Goal: Task Accomplishment & Management: Complete application form

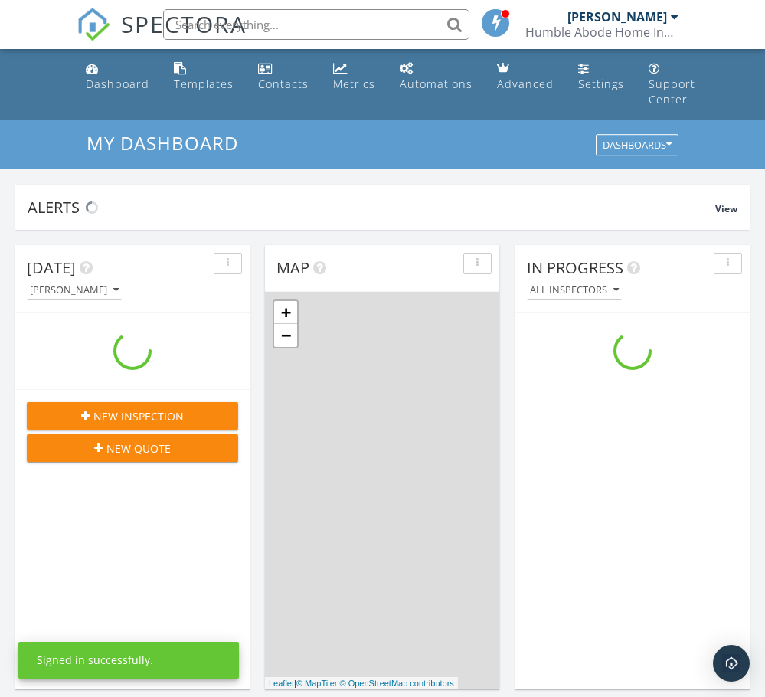
scroll to position [1418, 789]
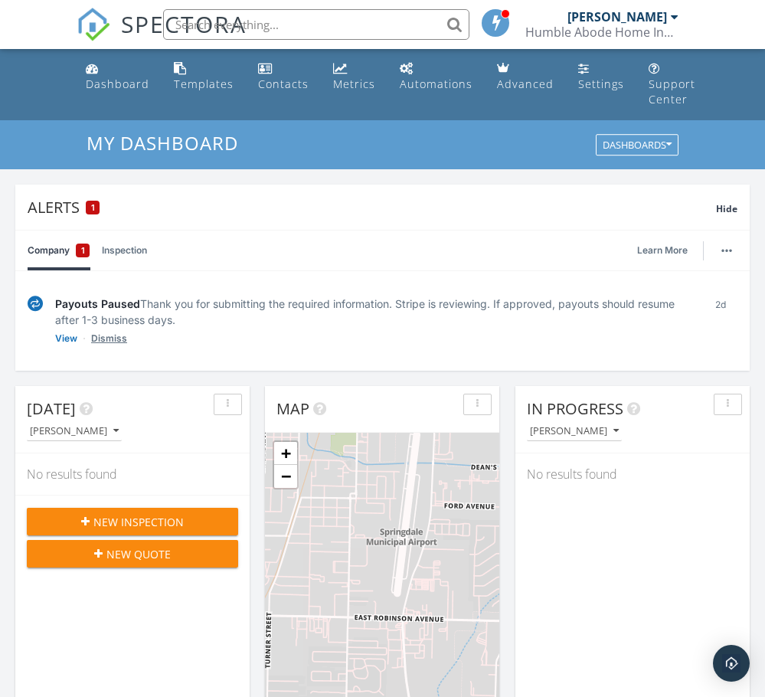
click at [101, 338] on link "Dismiss" at bounding box center [109, 338] width 36 height 15
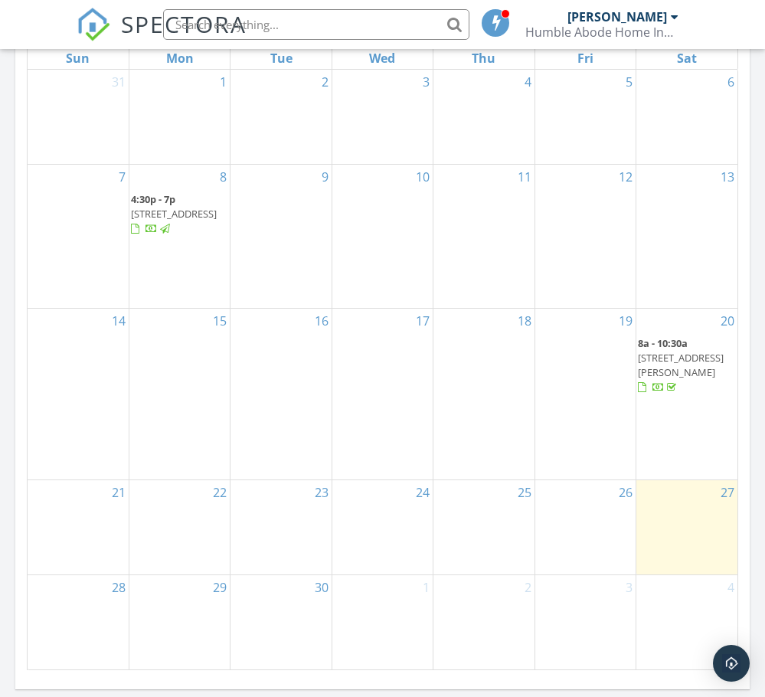
scroll to position [1226, 0]
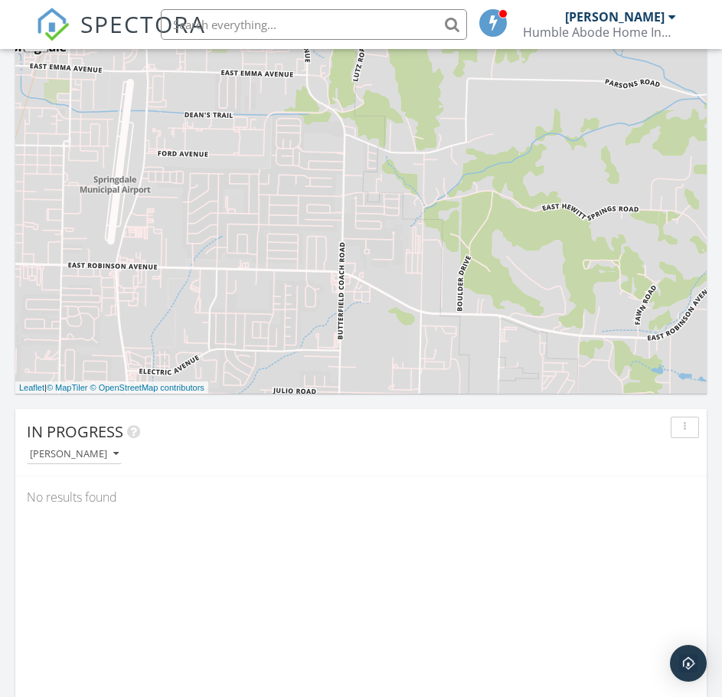
scroll to position [8, 8]
click at [398, 522] on div "In Progress Miguel Garcia No results found" at bounding box center [361, 631] width 692 height 444
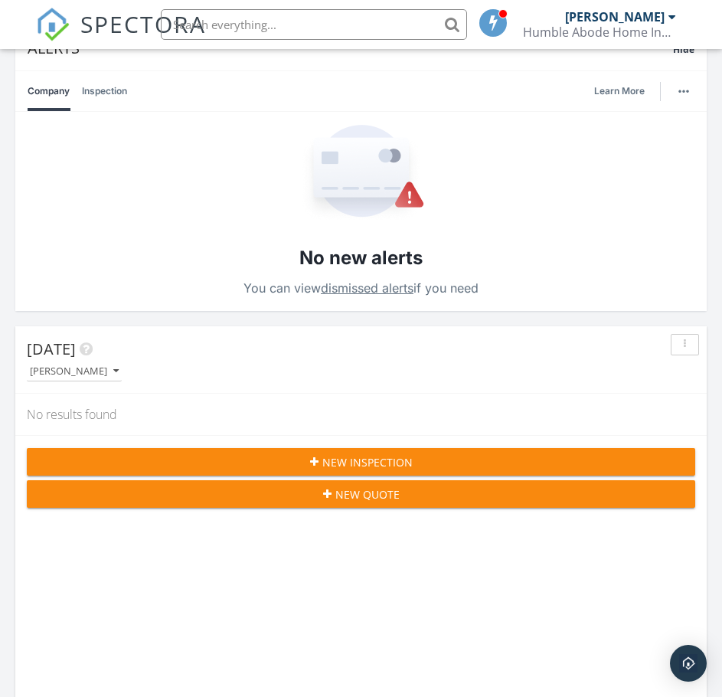
scroll to position [0, 0]
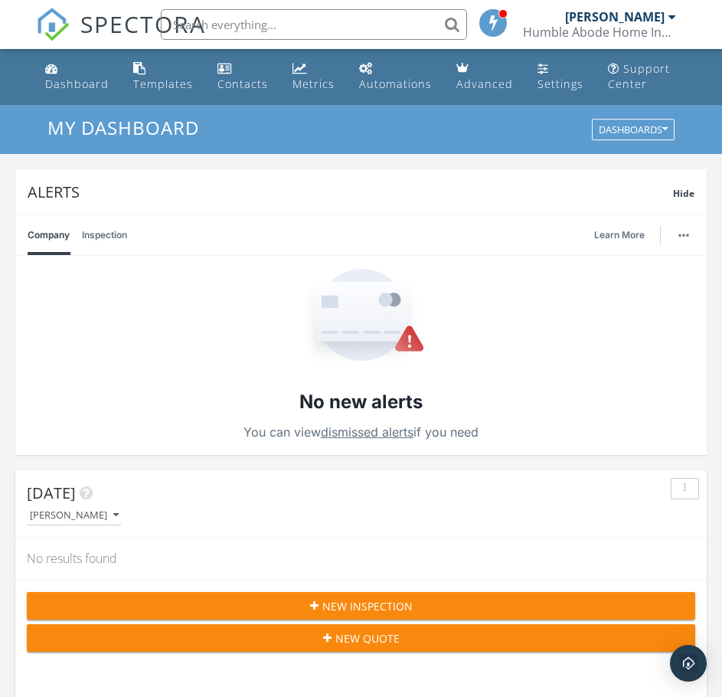
click at [360, 601] on span "New Inspection" at bounding box center [368, 606] width 90 height 16
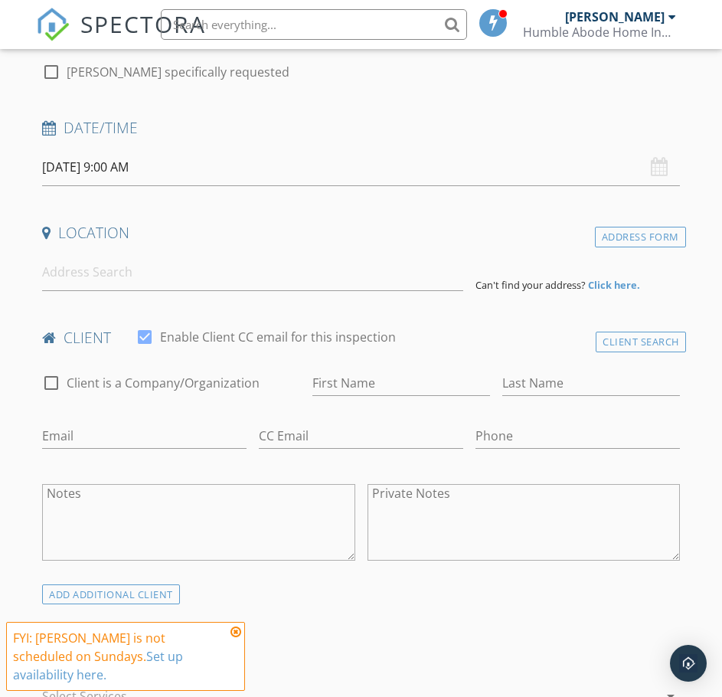
scroll to position [77, 0]
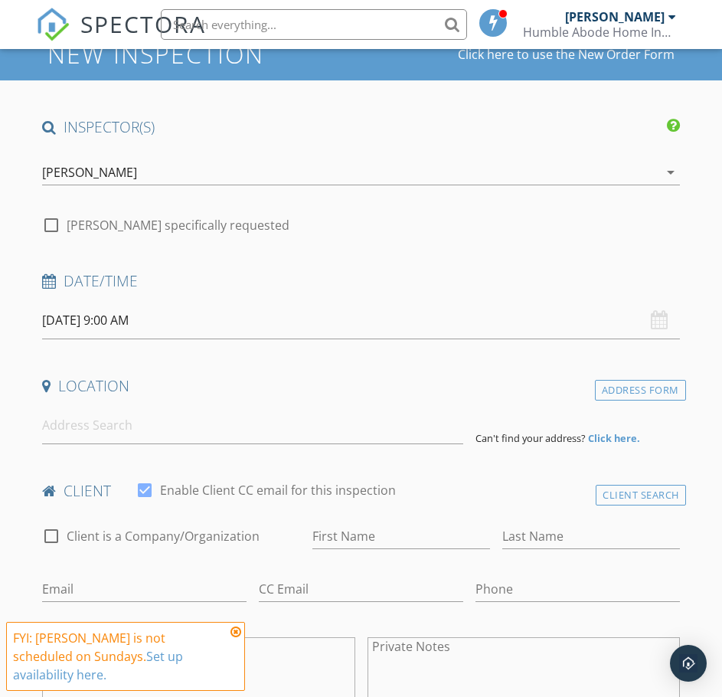
click at [652, 326] on div "[DATE] 9:00 AM" at bounding box center [361, 321] width 638 height 38
click at [655, 316] on div "[DATE] 9:00 AM" at bounding box center [361, 321] width 638 height 38
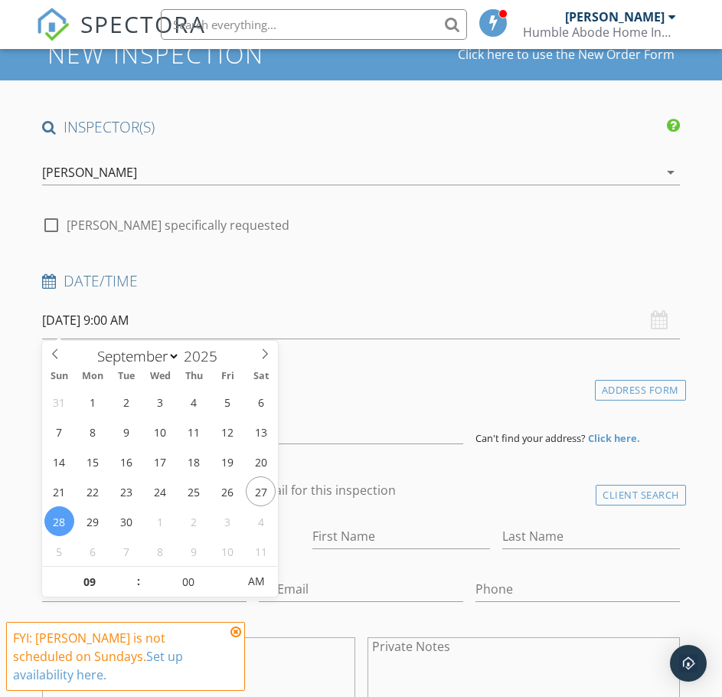
click at [97, 329] on input "[DATE] 9:00 AM" at bounding box center [361, 321] width 638 height 38
type input "[DATE] 9:00 AM"
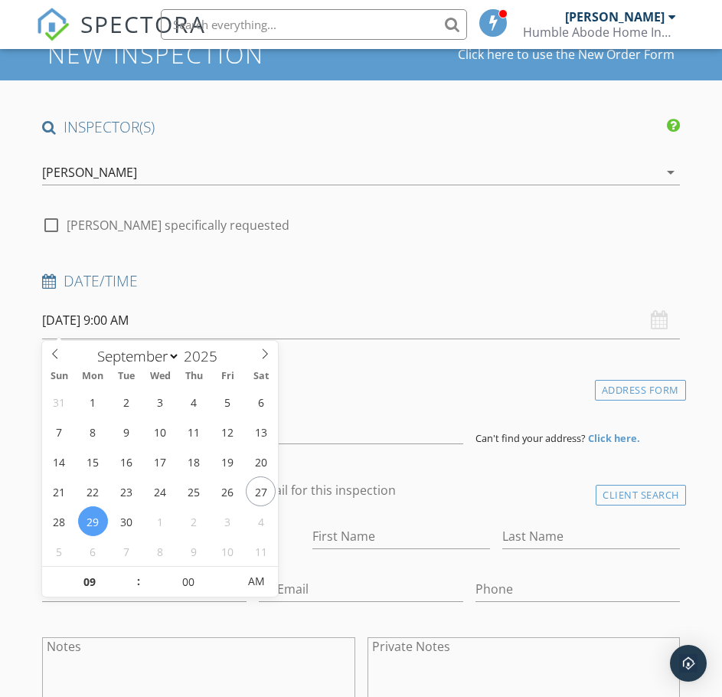
click at [264, 331] on input "[DATE] 9:00 AM" at bounding box center [361, 321] width 638 height 38
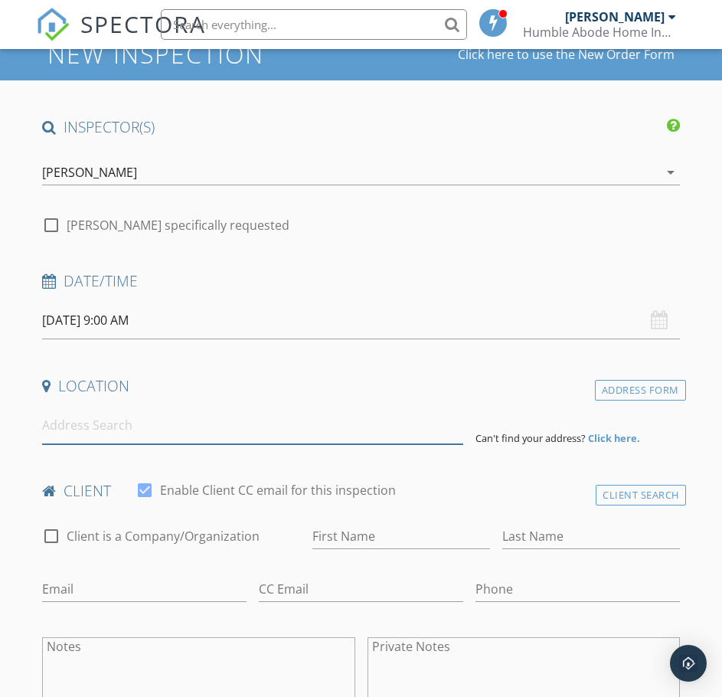
click at [179, 431] on input at bounding box center [252, 426] width 421 height 38
type input "[STREET_ADDRESS][PERSON_NAME]"
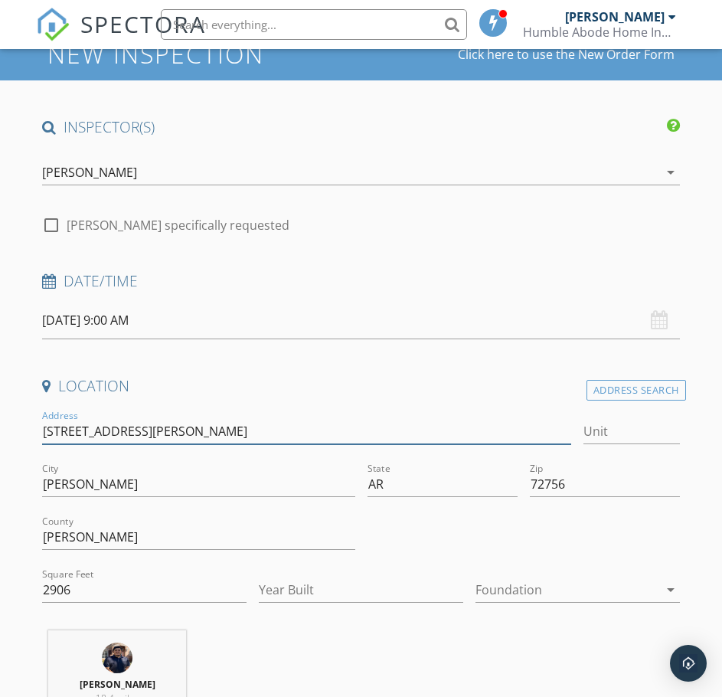
drag, startPoint x: 158, startPoint y: 428, endPoint x: 8, endPoint y: 437, distance: 150.4
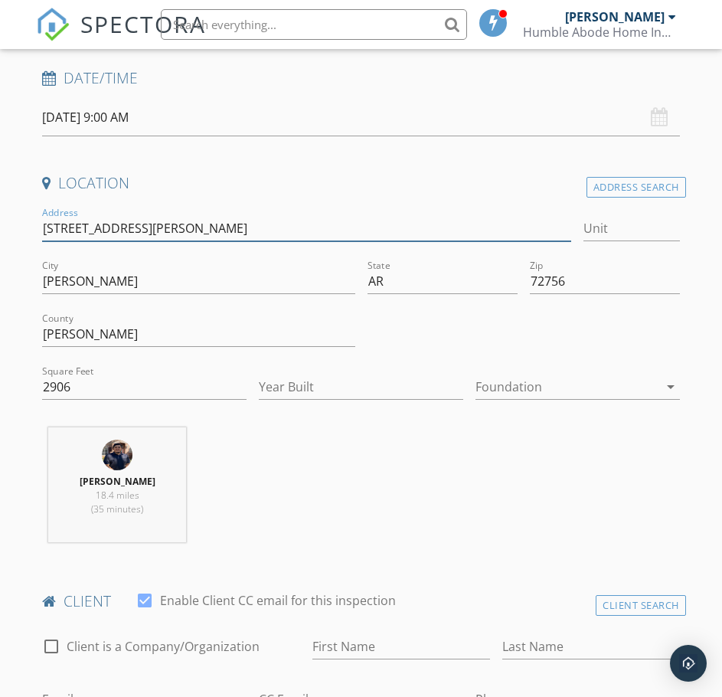
scroll to position [306, 0]
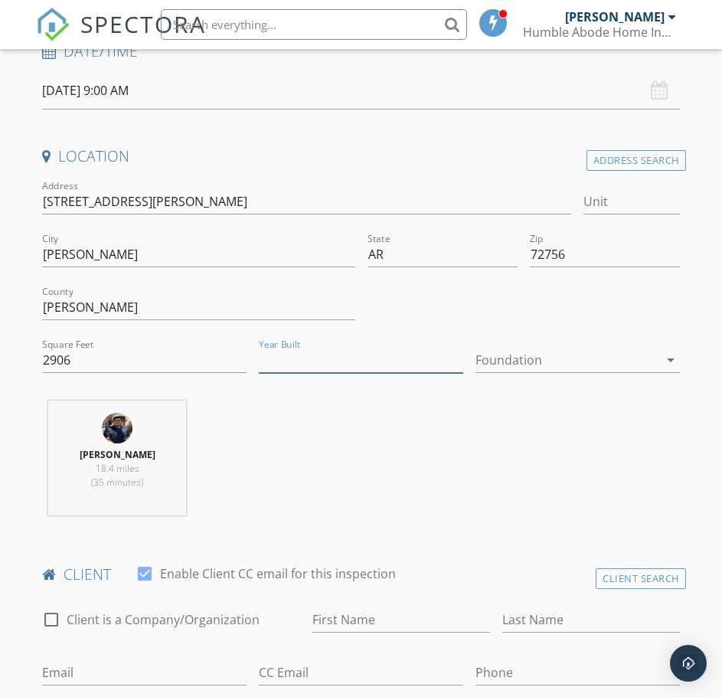
click at [431, 360] on input "Year Built" at bounding box center [361, 360] width 205 height 25
type input "1998"
click at [604, 378] on div "Foundation arrow_drop_down" at bounding box center [578, 368] width 205 height 41
click at [604, 362] on div at bounding box center [567, 360] width 183 height 25
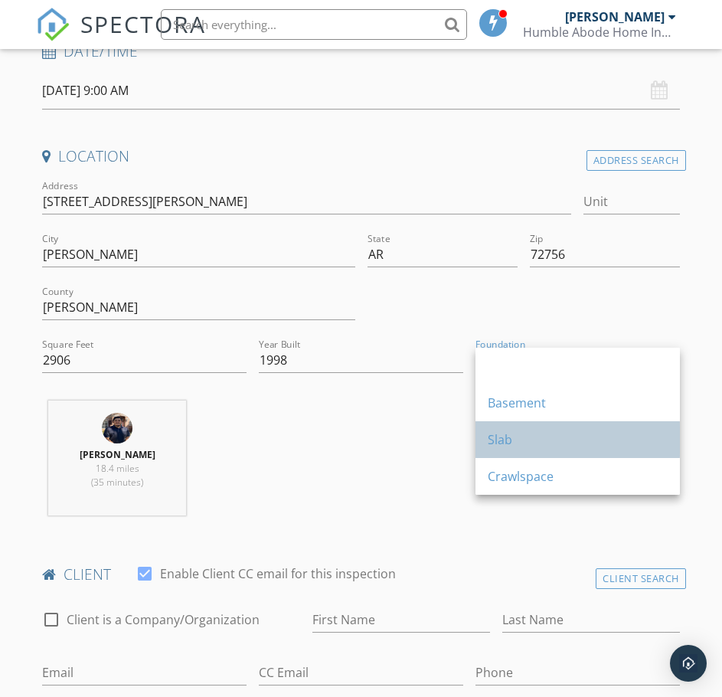
click at [530, 437] on div "Slab" at bounding box center [578, 440] width 180 height 18
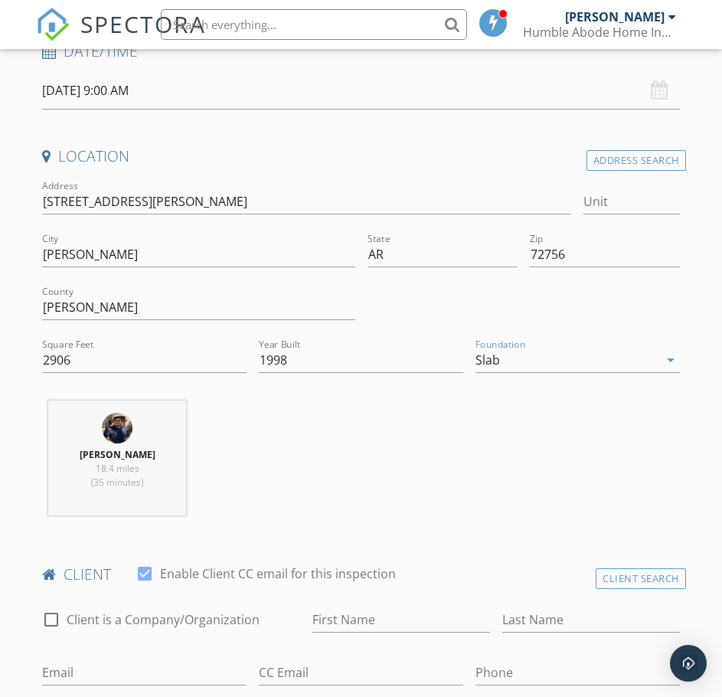
click at [542, 519] on div "[PERSON_NAME] 18.4 miles (35 minutes)" at bounding box center [361, 464] width 650 height 127
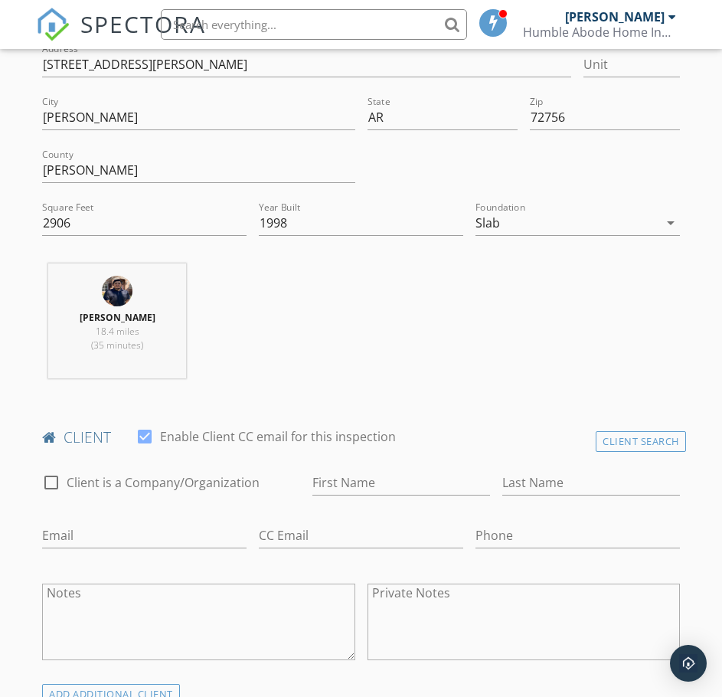
scroll to position [690, 0]
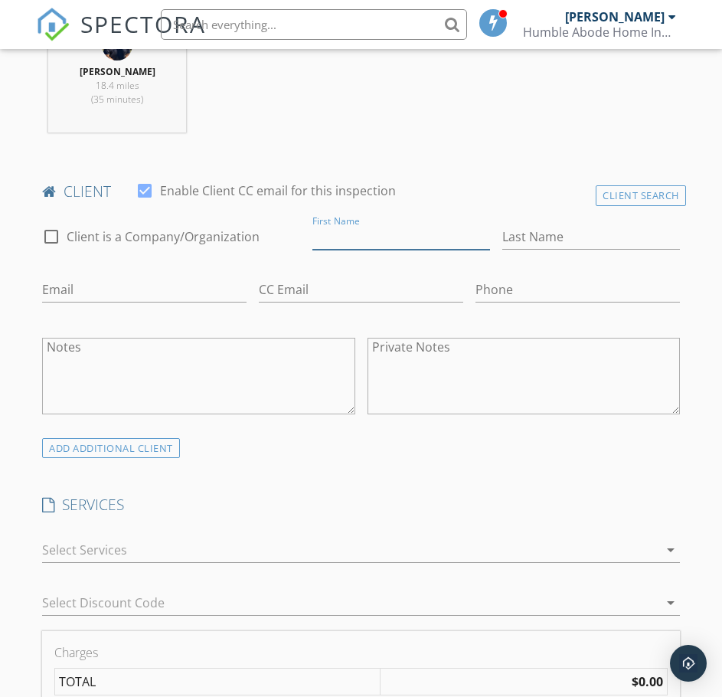
click at [389, 229] on input "First Name" at bounding box center [402, 236] width 178 height 25
click at [373, 244] on input "First Name" at bounding box center [402, 236] width 178 height 25
type input "[PERSON_NAME]"
click at [584, 237] on input "Last Name" at bounding box center [592, 236] width 178 height 25
type input "[PERSON_NAME]"
